Goal: Task Accomplishment & Management: Complete application form

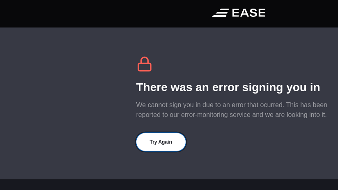
click at [155, 139] on button "Try Again" at bounding box center [160, 142] width 49 height 18
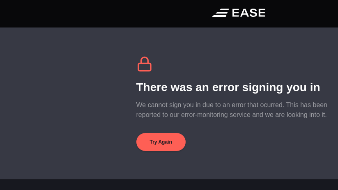
click at [208, 64] on div "There was an error signing you in We cannot sign you in due to an error that oc…" at bounding box center [238, 103] width 205 height 95
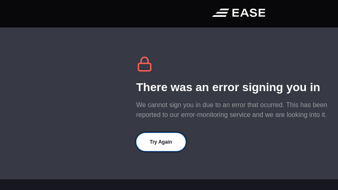
click at [163, 136] on button "Try Again" at bounding box center [160, 142] width 49 height 18
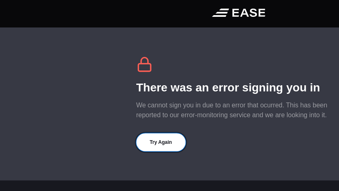
click at [160, 141] on button "Try Again" at bounding box center [160, 143] width 49 height 18
